Goal: Task Accomplishment & Management: Manage account settings

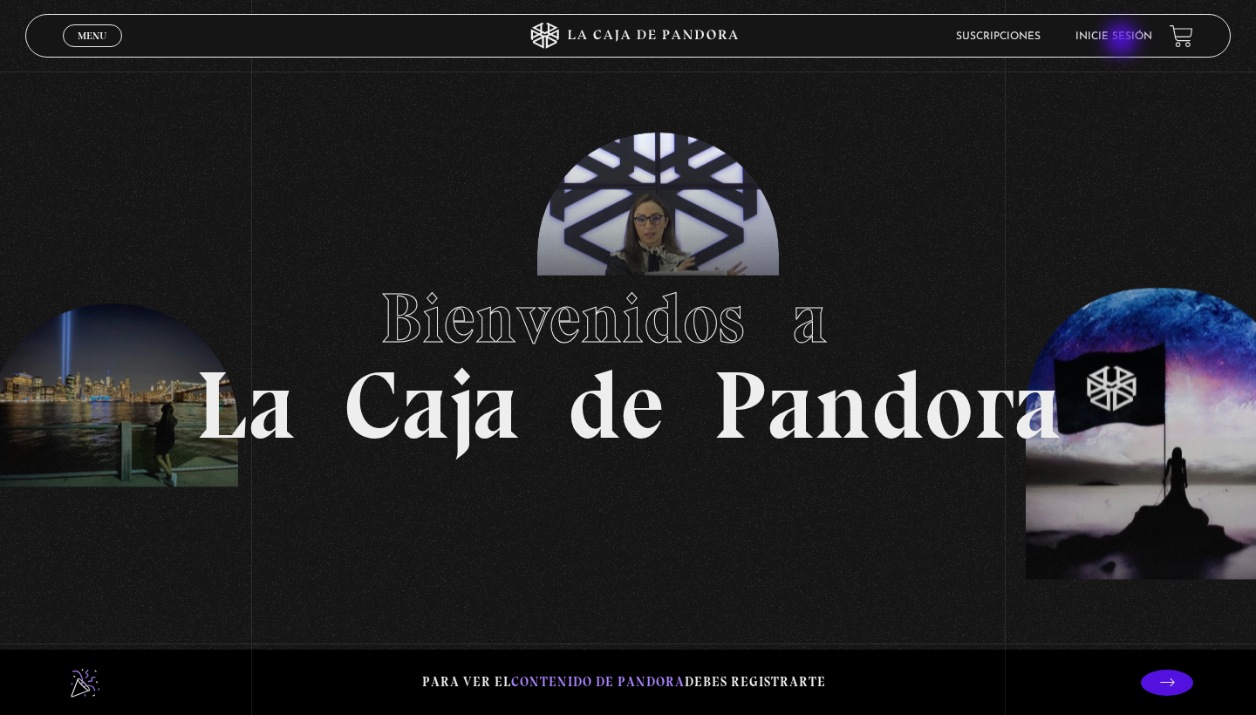
click at [1123, 41] on link "Inicie sesión" at bounding box center [1114, 36] width 77 height 10
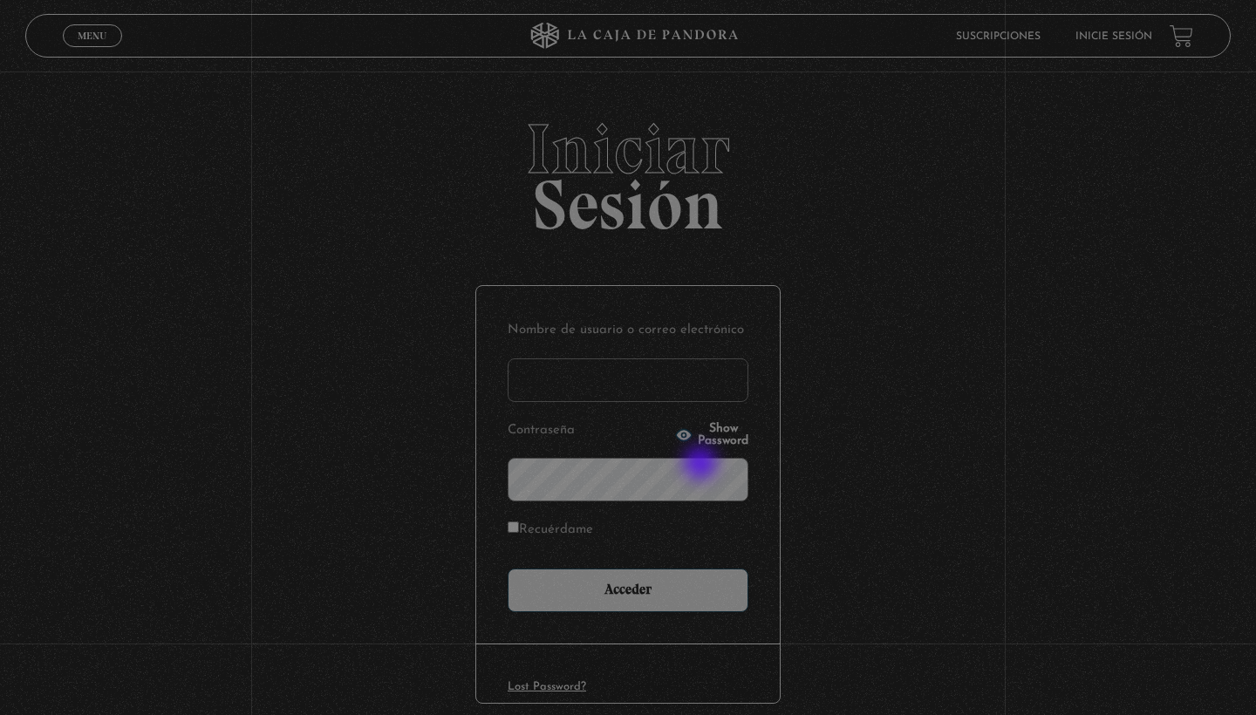
type input "marianna24al@gmail.com"
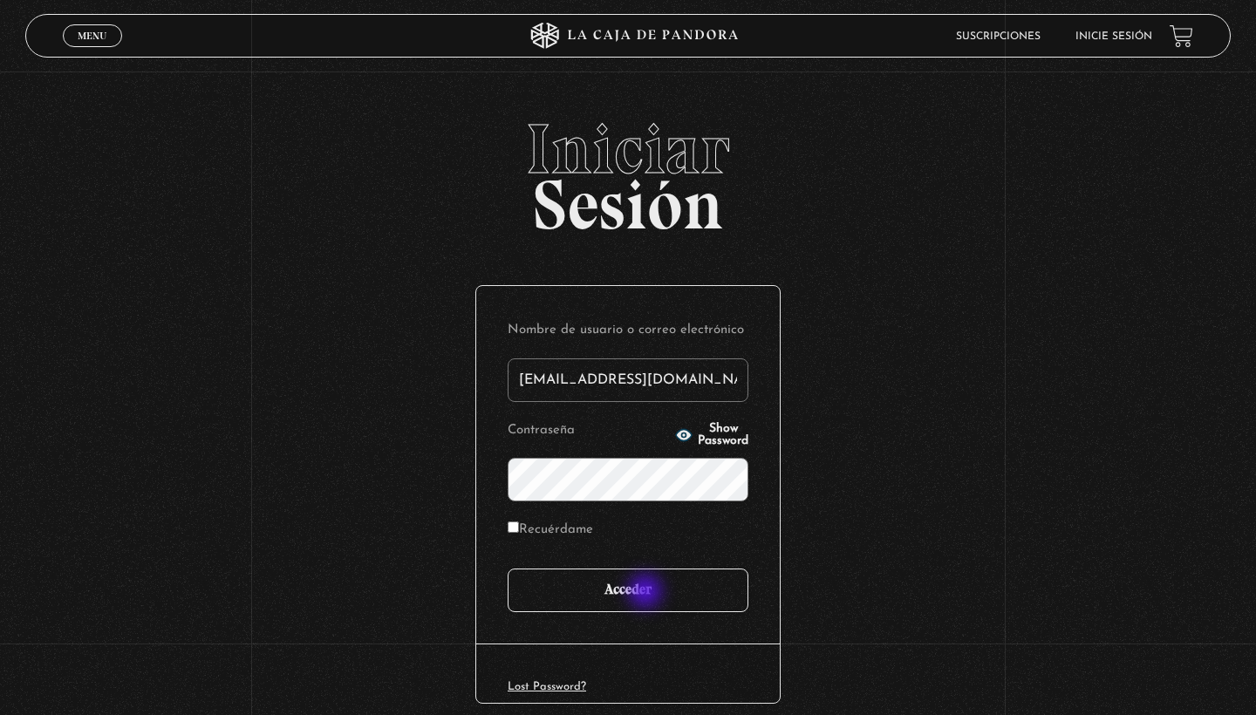
click at [647, 593] on input "Acceder" at bounding box center [628, 591] width 241 height 44
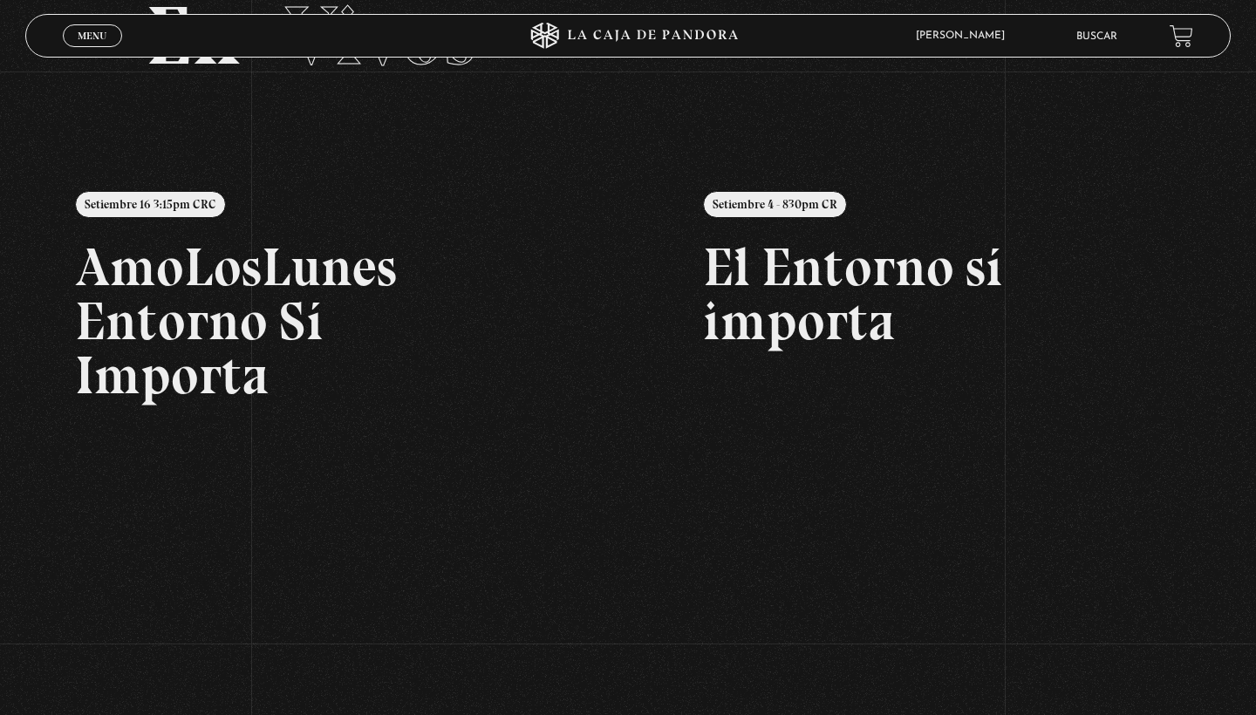
scroll to position [120, 0]
